Goal: Check status: Check status

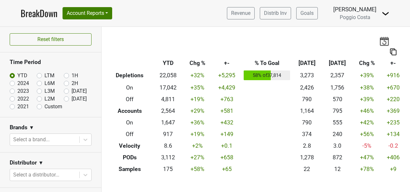
click at [72, 98] on label "[DATE]" at bounding box center [79, 99] width 15 height 8
click at [64, 98] on input "[DATE]" at bounding box center [77, 98] width 26 height 6
radio input "true"
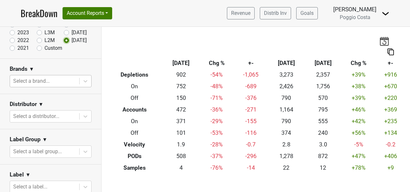
scroll to position [65, 0]
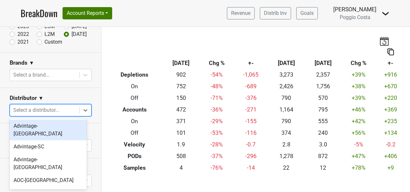
click at [63, 114] on div at bounding box center [44, 110] width 63 height 9
click at [56, 128] on div "Advintage-NC" at bounding box center [48, 129] width 77 height 21
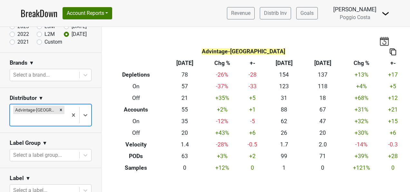
click at [55, 115] on div at bounding box center [38, 119] width 51 height 9
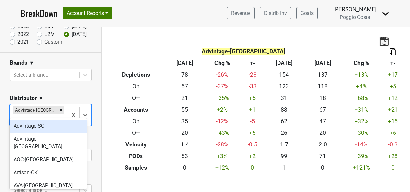
click at [56, 128] on div "Advintage-SC" at bounding box center [48, 125] width 77 height 13
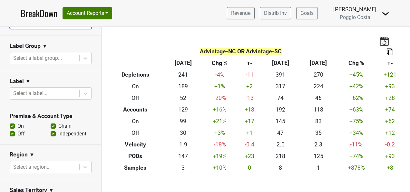
scroll to position [258, 0]
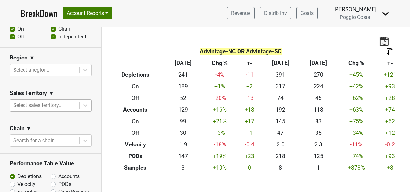
click at [60, 104] on div at bounding box center [44, 105] width 63 height 9
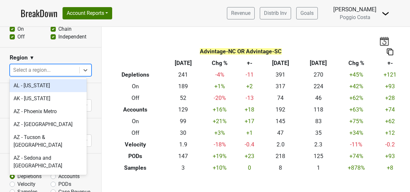
click at [60, 72] on div at bounding box center [44, 70] width 63 height 9
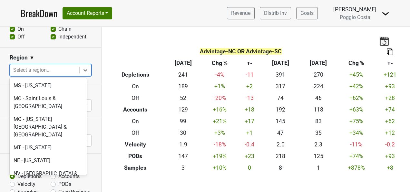
scroll to position [1323, 0]
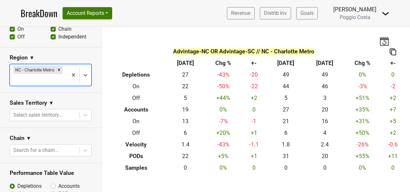
click at [52, 81] on div at bounding box center [38, 79] width 51 height 9
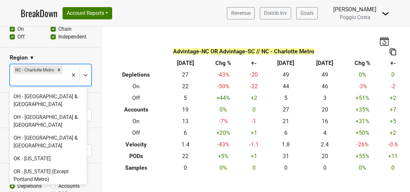
scroll to position [1549, 0]
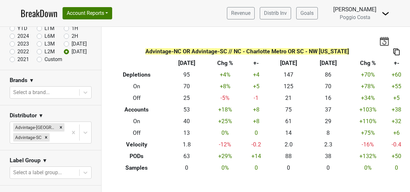
scroll to position [0, 0]
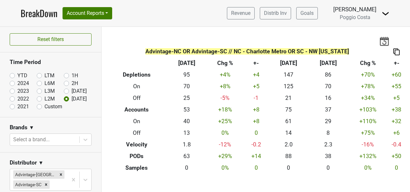
click at [72, 89] on label "[DATE]" at bounding box center [79, 91] width 15 height 8
click at [64, 89] on input "[DATE]" at bounding box center [77, 90] width 26 height 6
radio input "true"
